Goal: Information Seeking & Learning: Learn about a topic

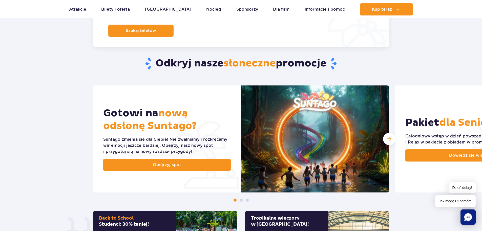
scroll to position [152, 0]
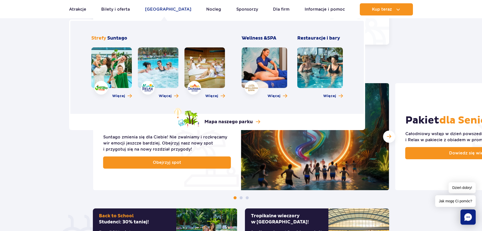
click at [161, 7] on link "[GEOGRAPHIC_DATA]" at bounding box center [168, 9] width 46 height 12
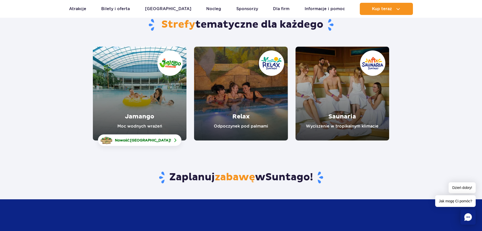
scroll to position [25, 0]
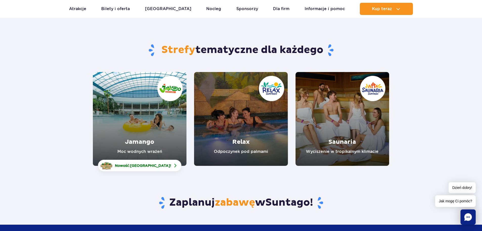
click at [133, 103] on link "Jamango" at bounding box center [140, 119] width 94 height 94
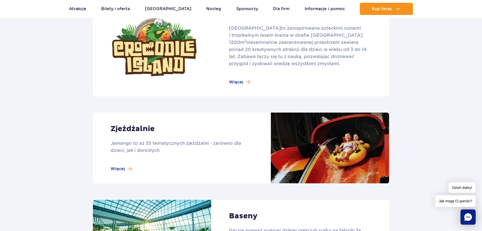
scroll to position [380, 0]
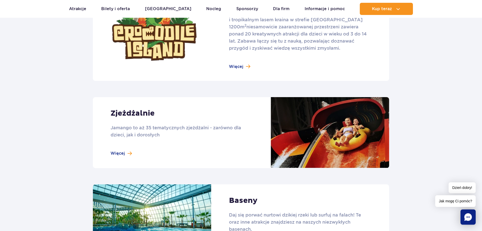
click at [127, 154] on link at bounding box center [241, 132] width 296 height 71
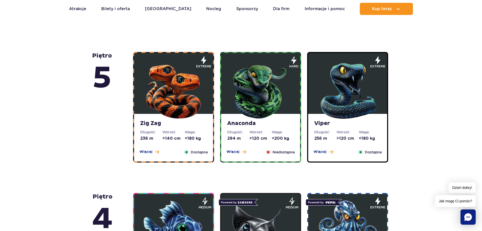
scroll to position [278, 0]
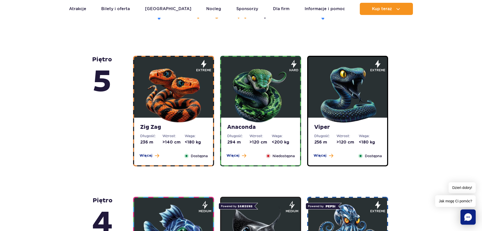
click at [284, 156] on span "Niedostępna" at bounding box center [284, 156] width 22 height 6
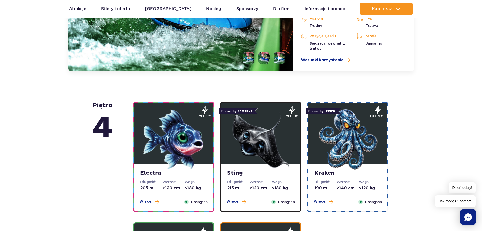
scroll to position [577, 0]
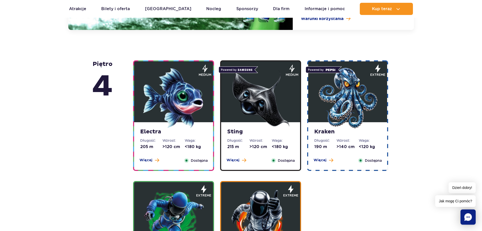
click at [369, 141] on dt "Waga:" at bounding box center [370, 140] width 22 height 5
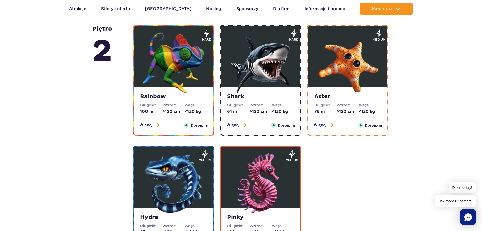
scroll to position [996, 0]
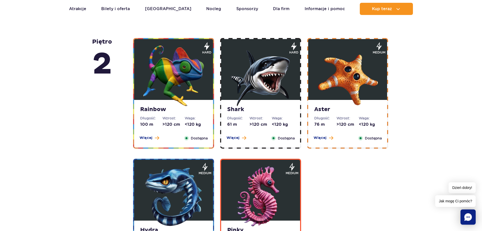
click at [162, 197] on img at bounding box center [173, 196] width 61 height 61
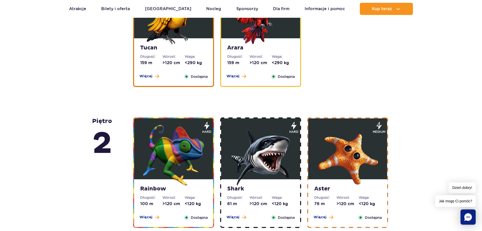
click at [180, 188] on strong "Rainbow" at bounding box center [173, 188] width 67 height 7
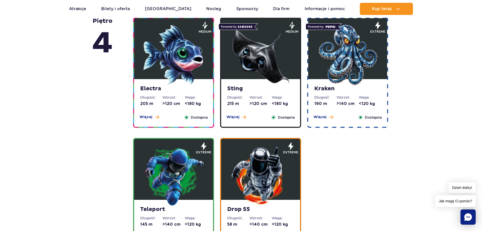
scroll to position [437, 0]
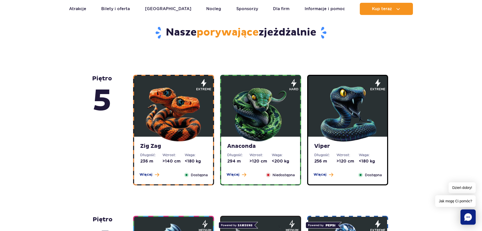
click at [174, 155] on dt "Wzrost:" at bounding box center [173, 154] width 22 height 5
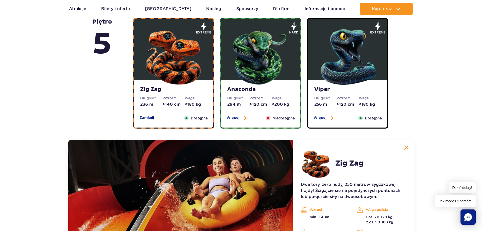
scroll to position [299, 0]
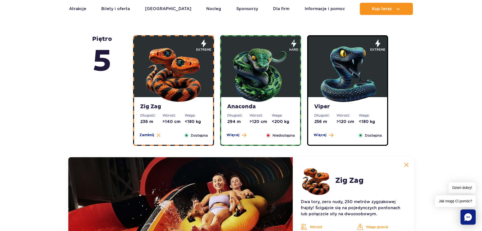
click at [366, 113] on dt "Waga:" at bounding box center [370, 115] width 22 height 5
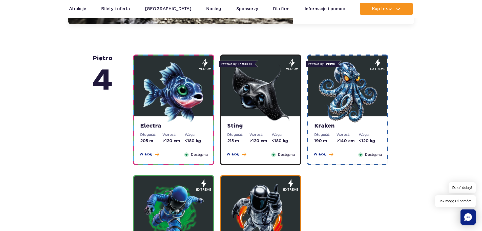
scroll to position [577, 0]
click at [267, 128] on strong "Sting" at bounding box center [260, 125] width 67 height 7
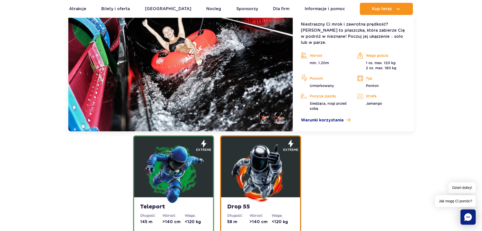
scroll to position [642, 0]
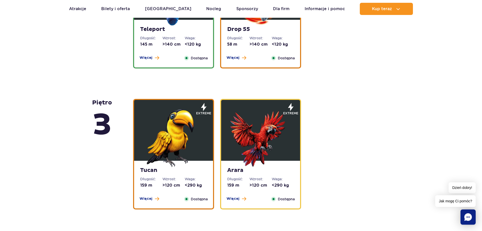
click at [186, 144] on img at bounding box center [173, 136] width 61 height 61
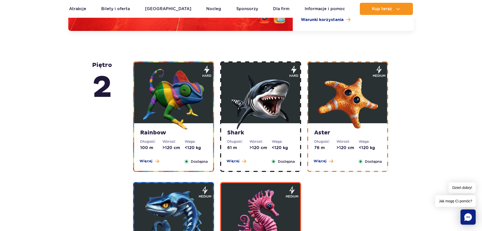
scroll to position [1030, 0]
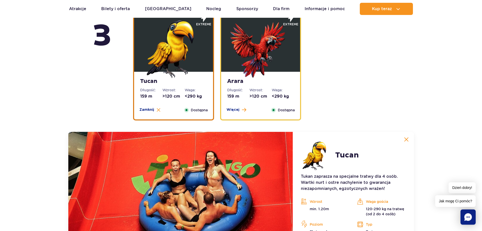
click at [407, 138] on img at bounding box center [406, 139] width 5 height 5
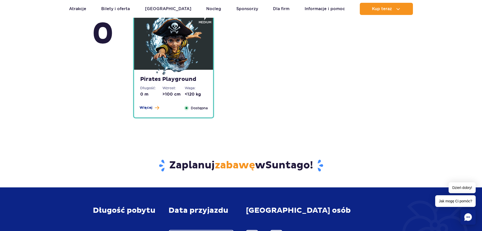
scroll to position [1257, 0]
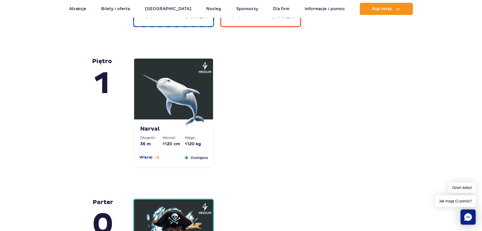
click at [159, 92] on img at bounding box center [173, 95] width 61 height 61
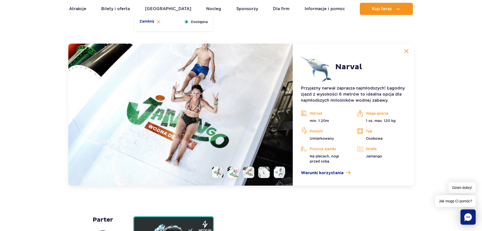
scroll to position [1204, 0]
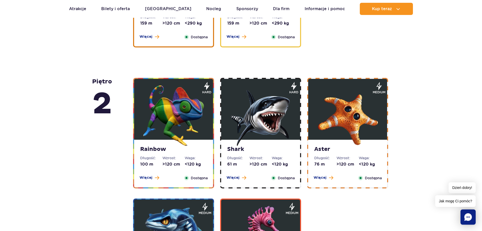
click at [234, 93] on img at bounding box center [260, 115] width 61 height 61
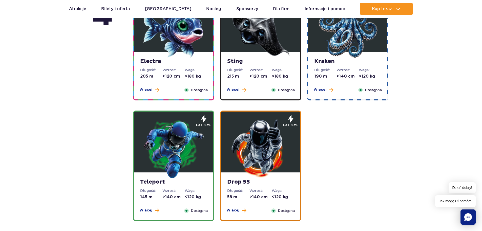
scroll to position [437, 0]
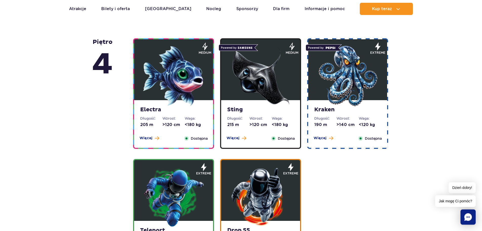
click at [343, 61] on img at bounding box center [347, 76] width 61 height 61
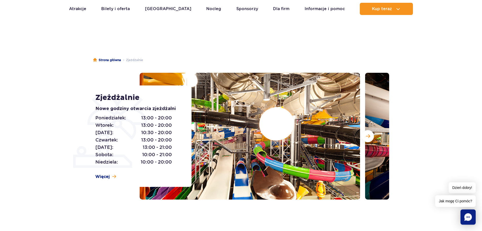
scroll to position [0, 0]
